Goal: Navigation & Orientation: Find specific page/section

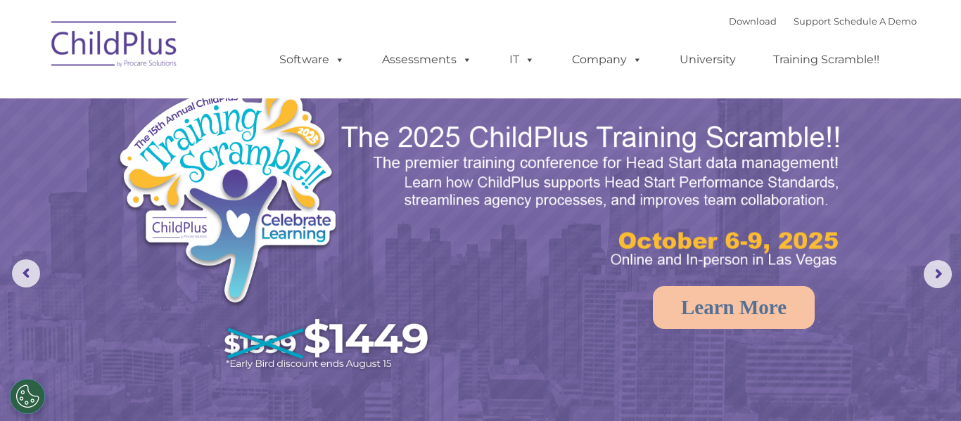
select select "MEDIUM"
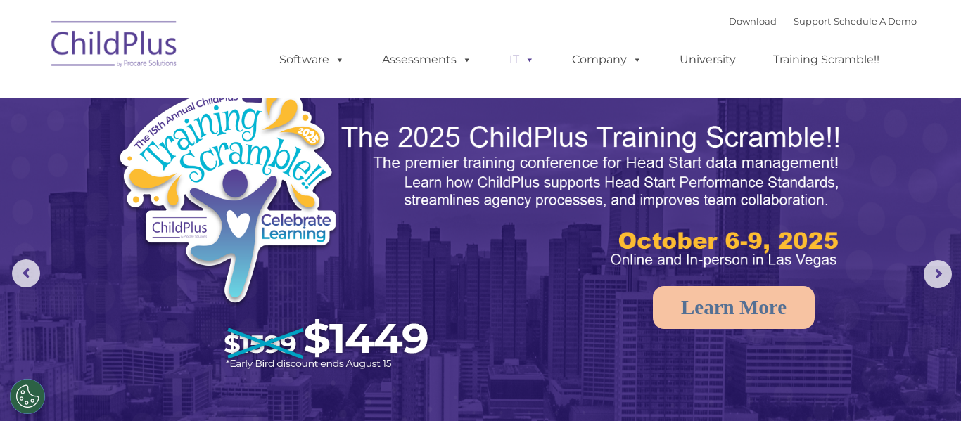
select select "MEDIUM"
click at [941, 46] on nav "Download Support | Schedule A Demo  MENU MENU Software ChildPlus: The original…" at bounding box center [480, 49] width 961 height 98
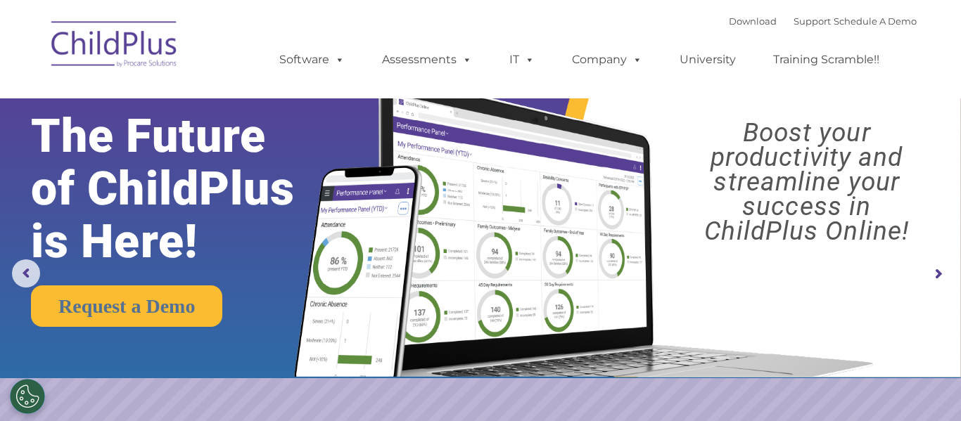
click at [94, 32] on img at bounding box center [114, 46] width 141 height 70
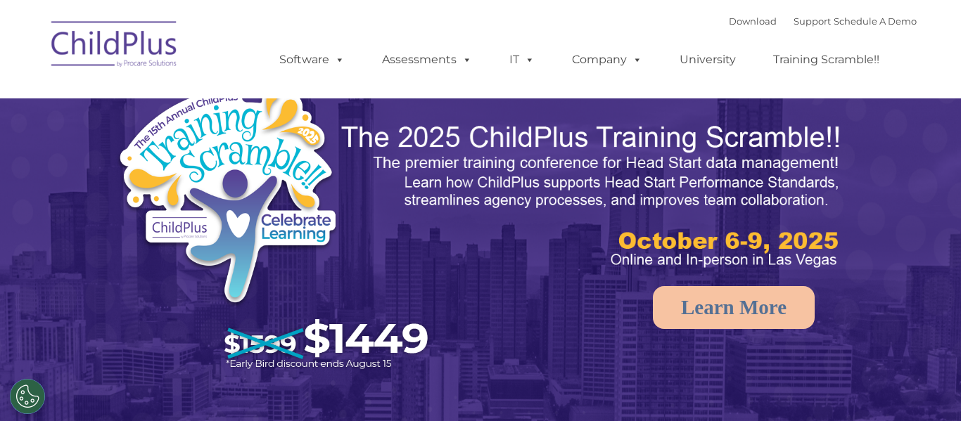
select select "MEDIUM"
